Goal: Task Accomplishment & Management: Manage account settings

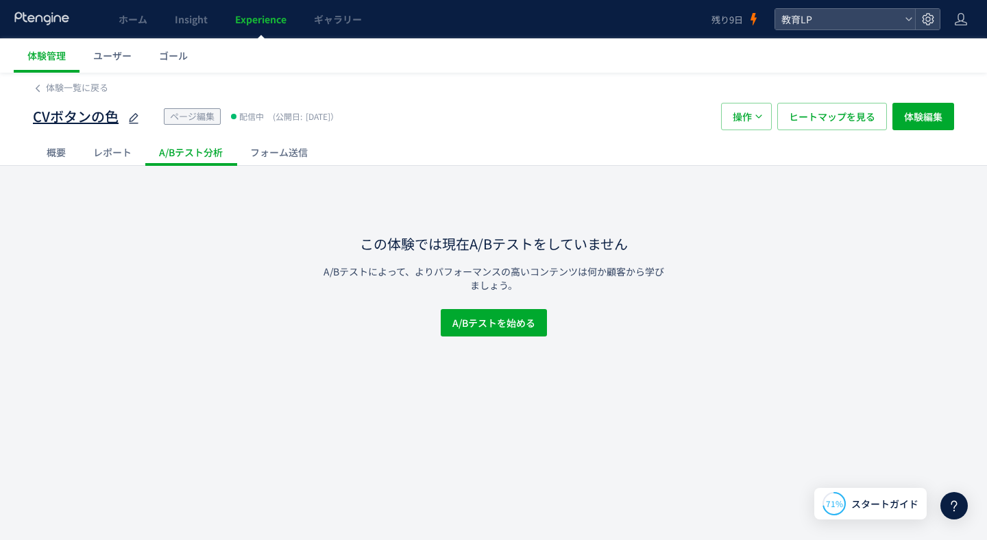
click at [86, 111] on span "CVボタンの色" at bounding box center [76, 117] width 86 height 20
click at [80, 159] on div "レポート" at bounding box center [113, 151] width 66 height 27
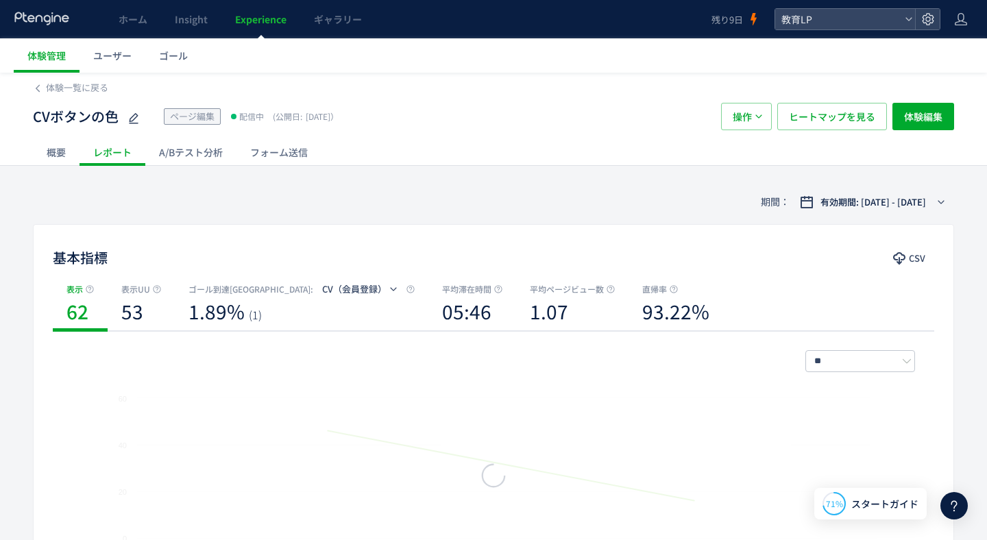
click at [58, 154] on div "概要" at bounding box center [56, 151] width 47 height 27
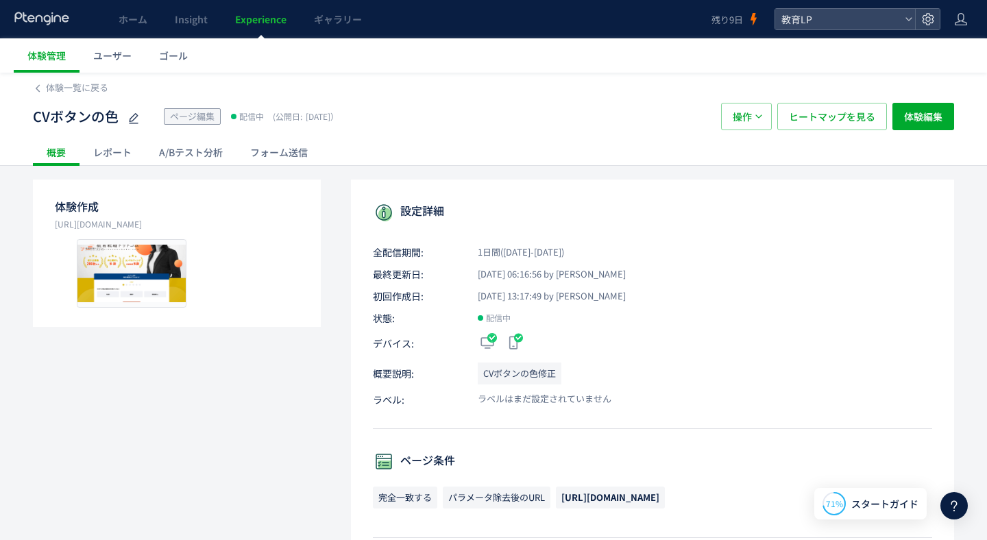
click at [202, 119] on span "ページ編集" at bounding box center [192, 116] width 45 height 13
click at [135, 227] on p "[URL][DOMAIN_NAME]" at bounding box center [177, 224] width 244 height 14
click at [116, 152] on div "レポート" at bounding box center [113, 151] width 66 height 27
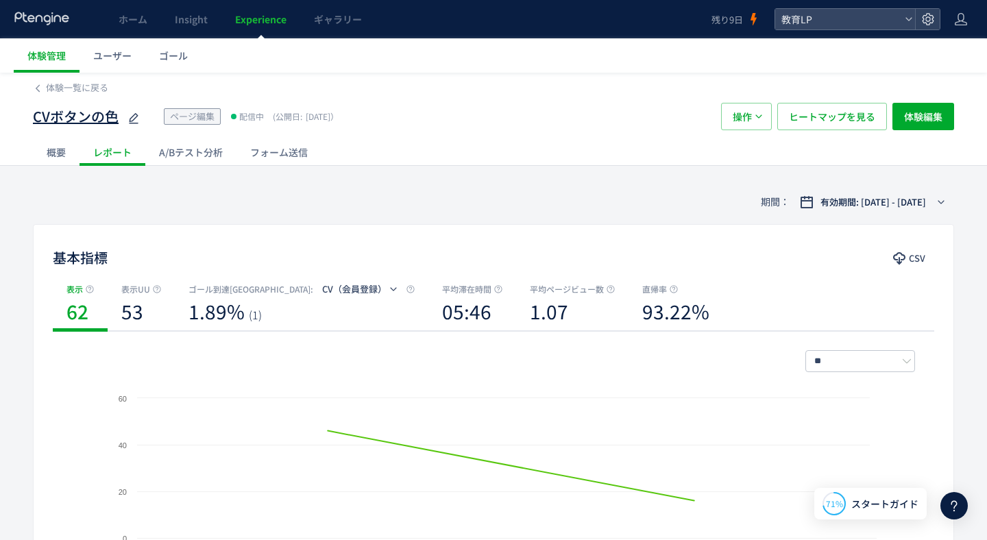
click at [94, 114] on span "CVボタンの色" at bounding box center [76, 117] width 86 height 20
click at [54, 57] on span "体験管理" at bounding box center [46, 56] width 38 height 14
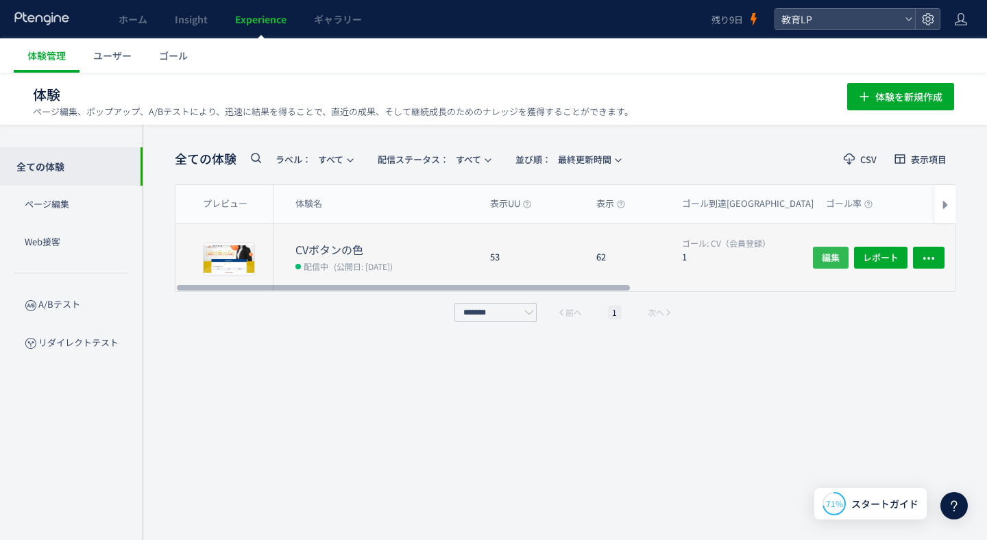
click at [836, 258] on span "編集" at bounding box center [831, 258] width 18 height 22
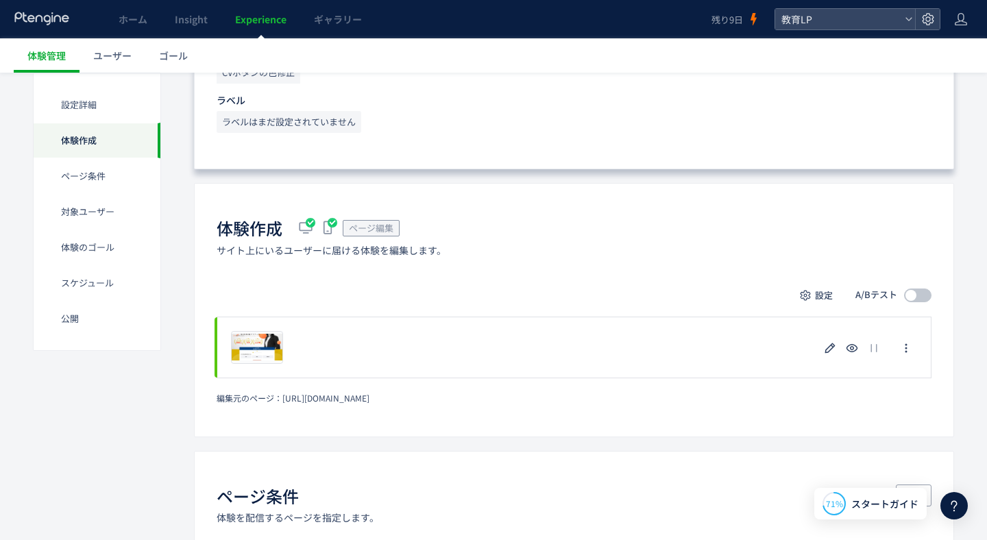
scroll to position [251, 0]
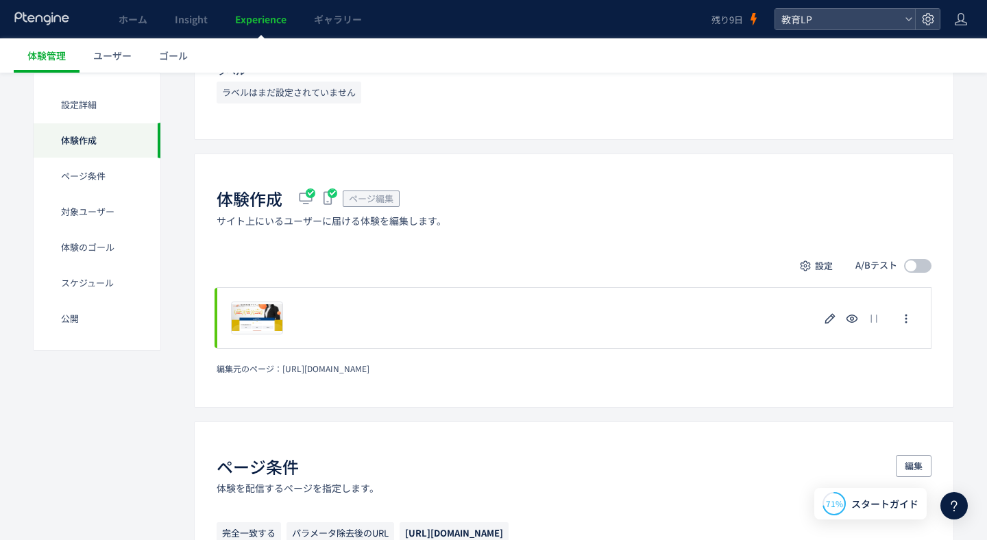
click at [916, 269] on span at bounding box center [917, 266] width 27 height 14
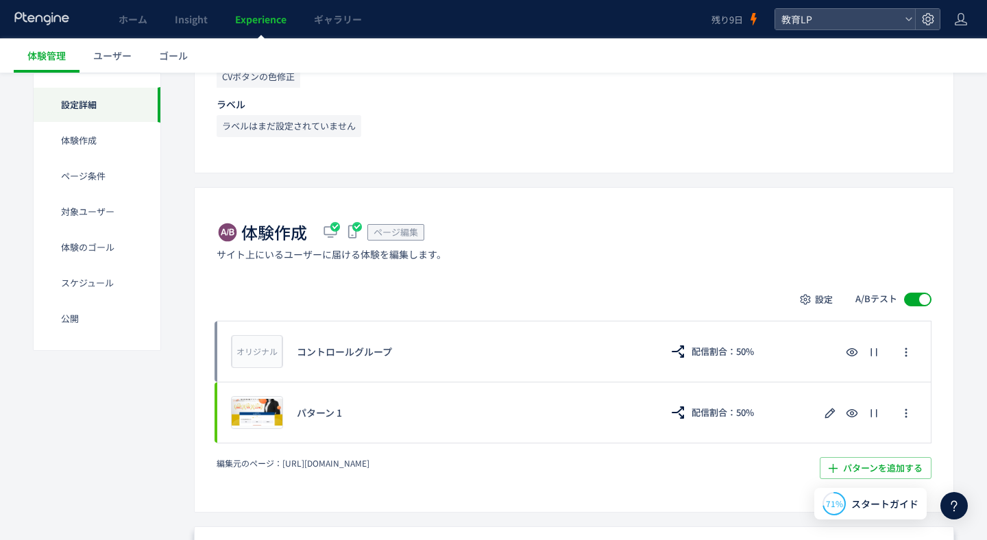
scroll to position [0, 0]
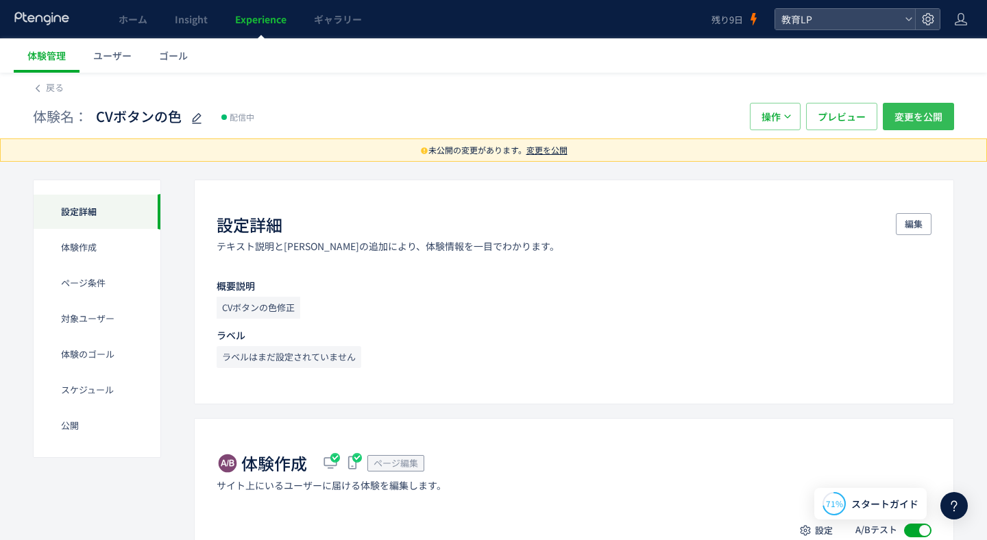
click at [917, 107] on span "変更を公開" at bounding box center [919, 116] width 48 height 27
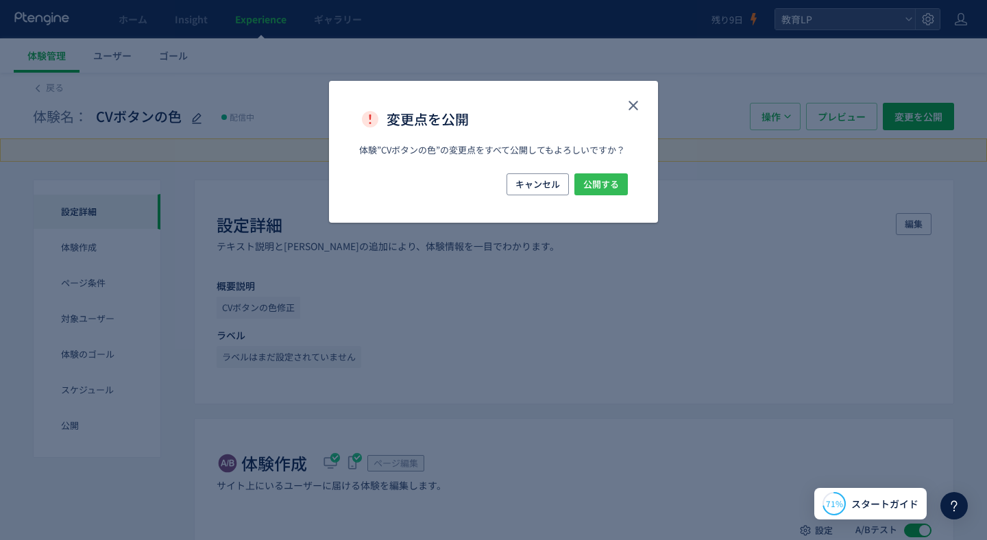
click at [614, 186] on span "公開する" at bounding box center [601, 184] width 36 height 22
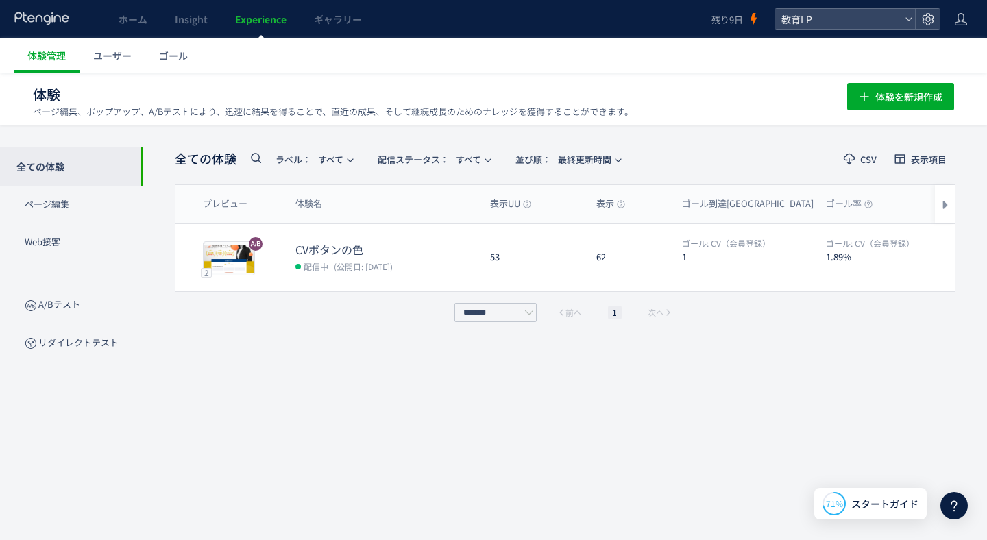
click at [973, 508] on div "全ての体験 ラベル： すべて 配信ステータス​： すべて 並び順： 最終更新時間 CSV 表示項目 プレビュー 体験名 表示UU 表示 ゴール到達UU ゴール…" at bounding box center [565, 332] width 845 height 415
click at [959, 507] on icon at bounding box center [954, 506] width 16 height 16
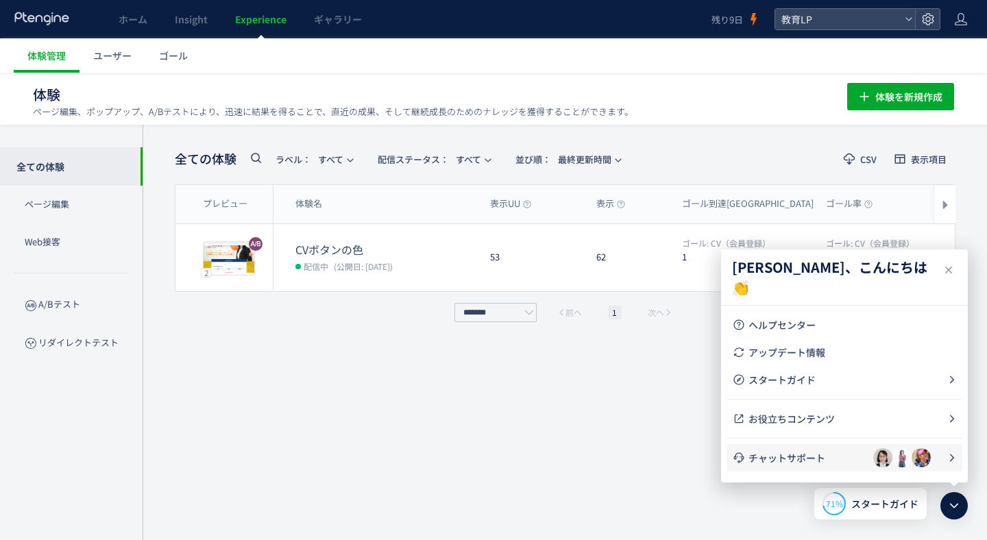
click at [819, 460] on span "チャットサポート" at bounding box center [811, 458] width 125 height 14
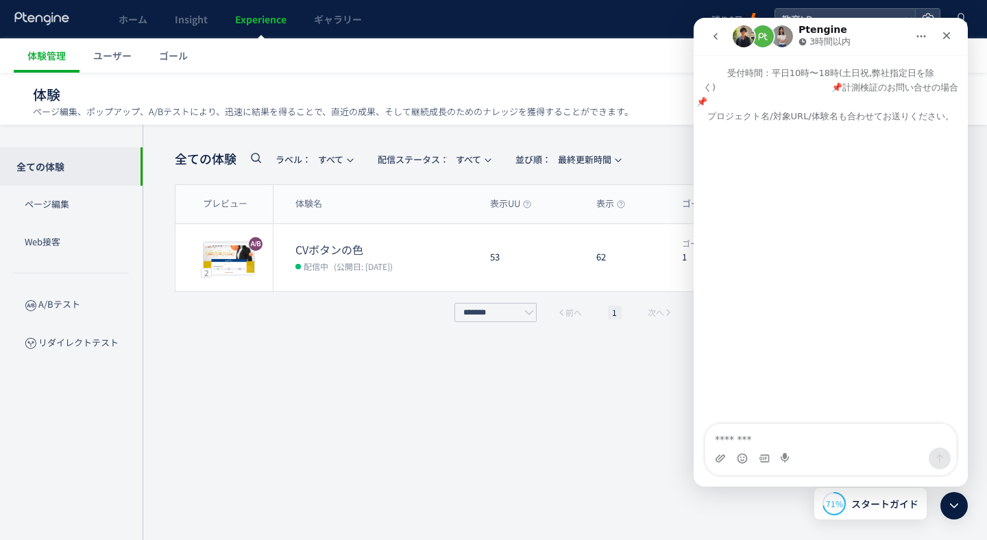
click at [718, 31] on icon "go back" at bounding box center [715, 36] width 11 height 11
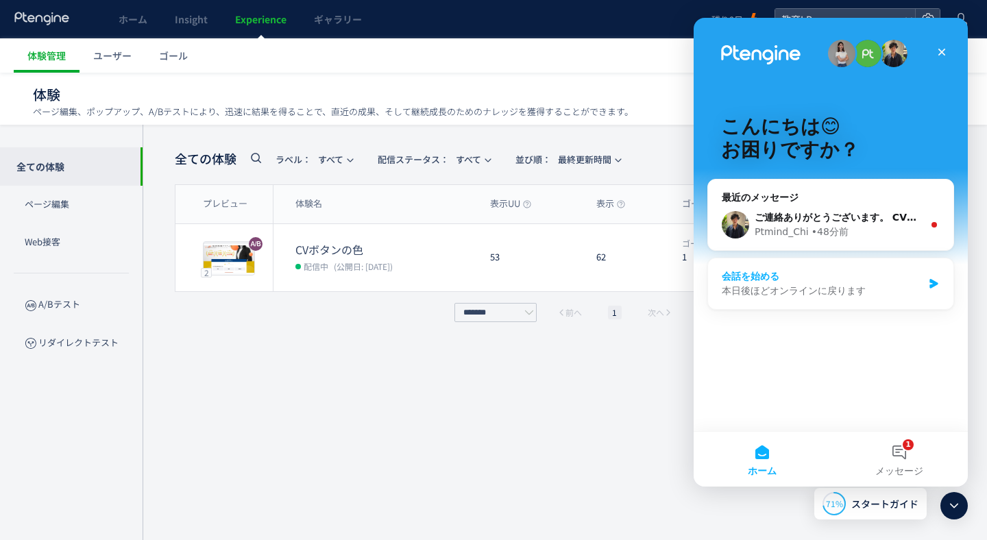
click at [786, 284] on div "本日後ほどオンラインに戻ります" at bounding box center [822, 291] width 201 height 14
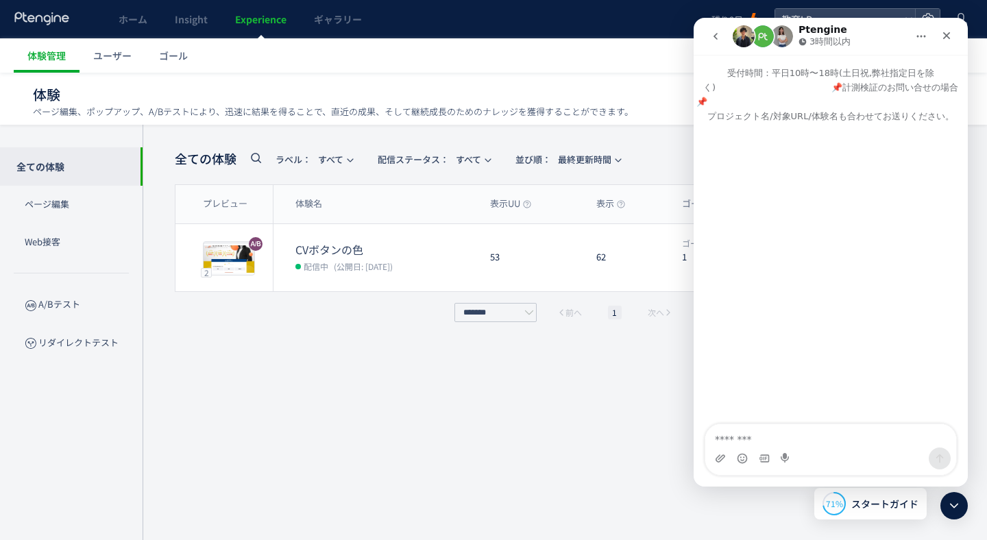
click at [719, 47] on button "go back" at bounding box center [716, 36] width 26 height 26
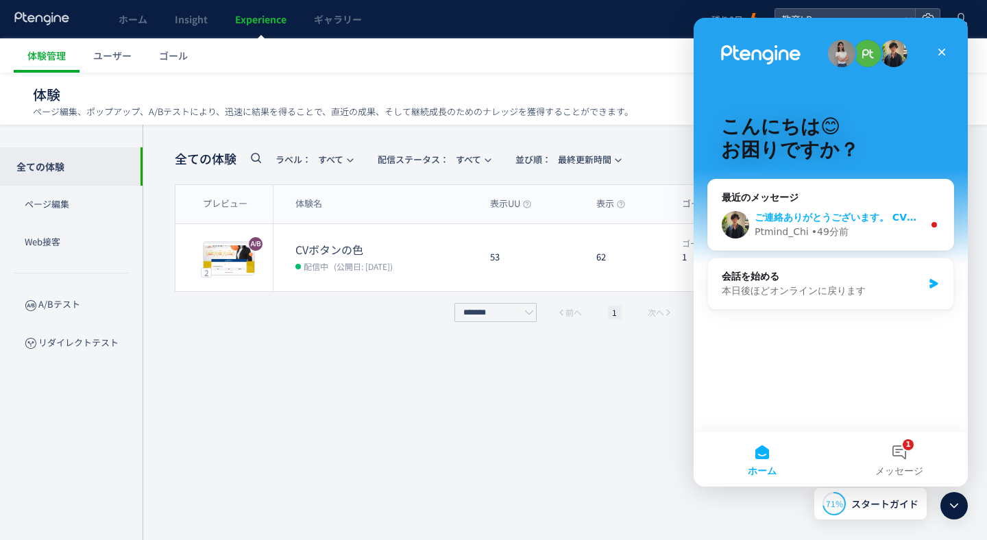
click at [804, 215] on span "ご連絡ありがとうございます。 CVボタンの色　という体験名になります。" at bounding box center [917, 217] width 325 height 11
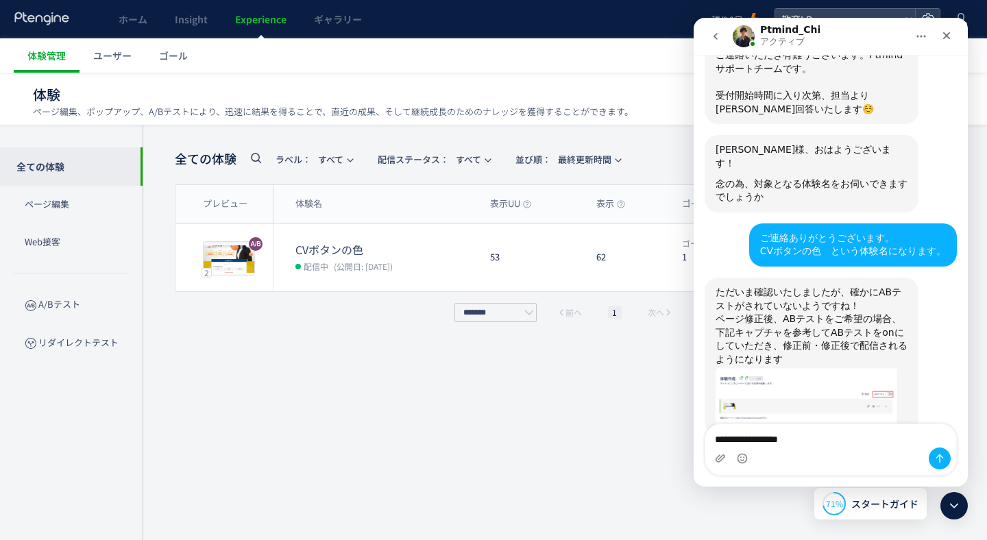
scroll to position [1438, 0]
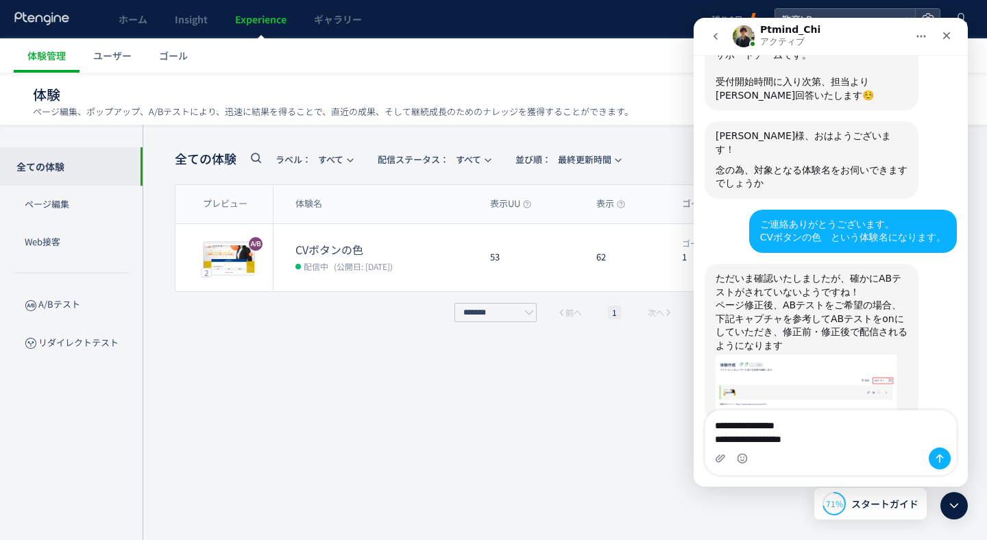
type textarea "**********"
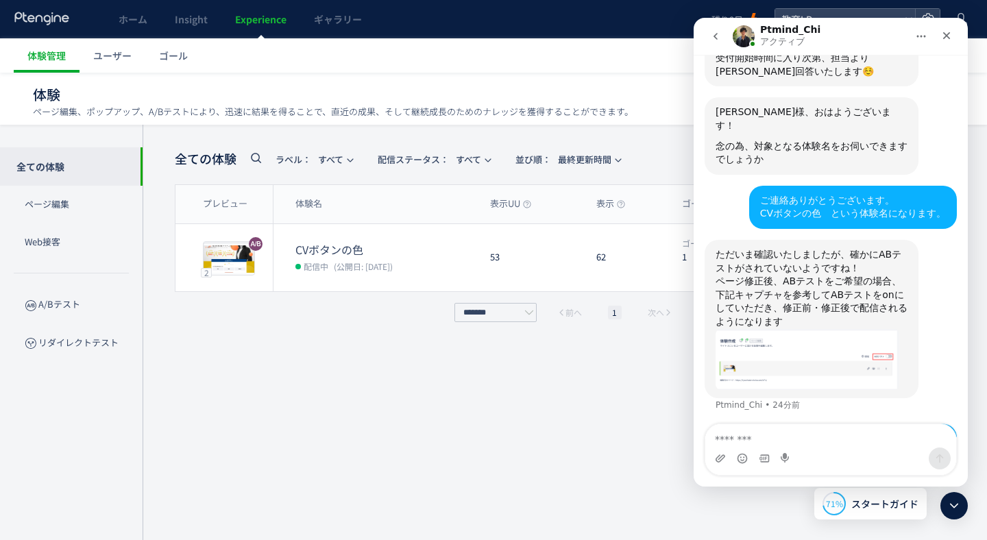
scroll to position [1478, 0]
